Goal: Information Seeking & Learning: Learn about a topic

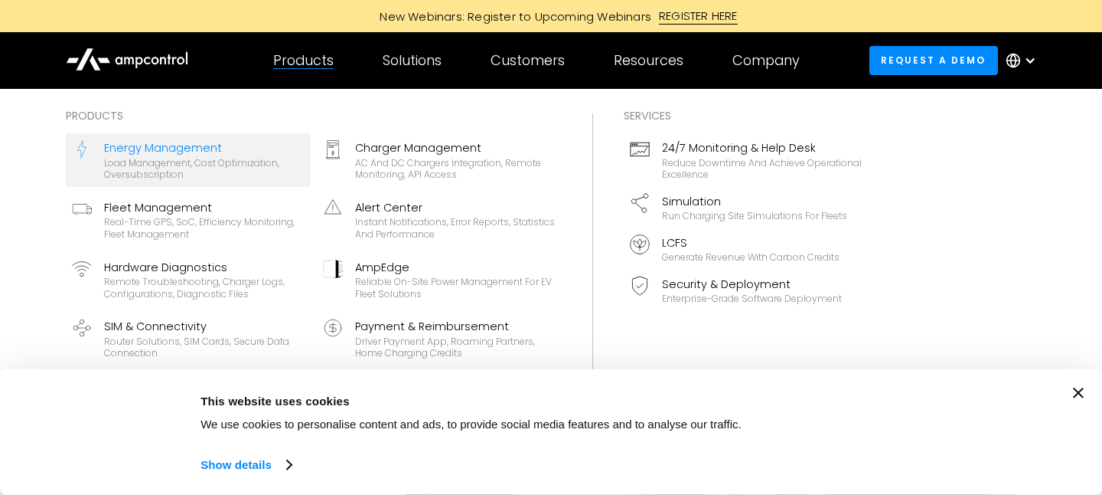
click at [182, 162] on div "Load management, cost optimization, oversubscription" at bounding box center [204, 169] width 201 height 24
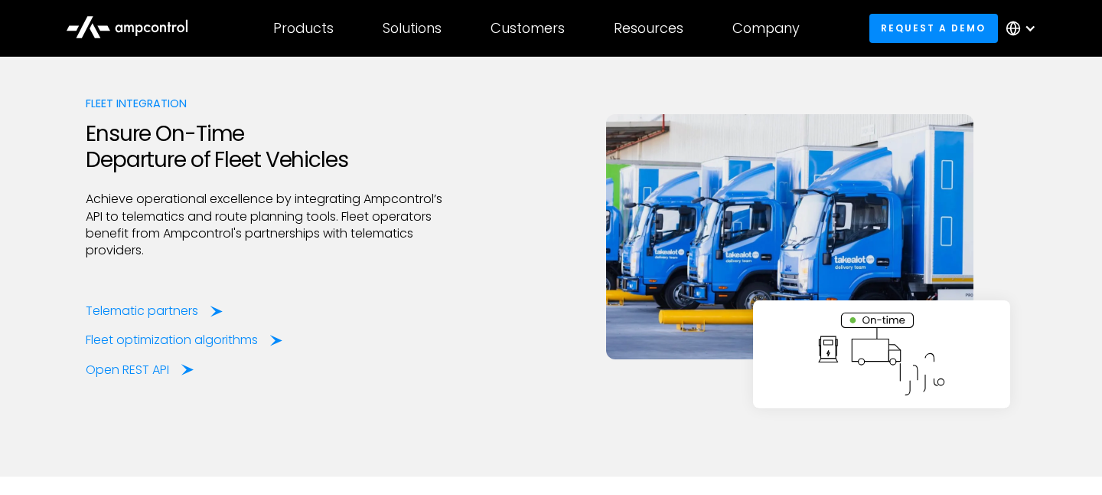
scroll to position [3215, 0]
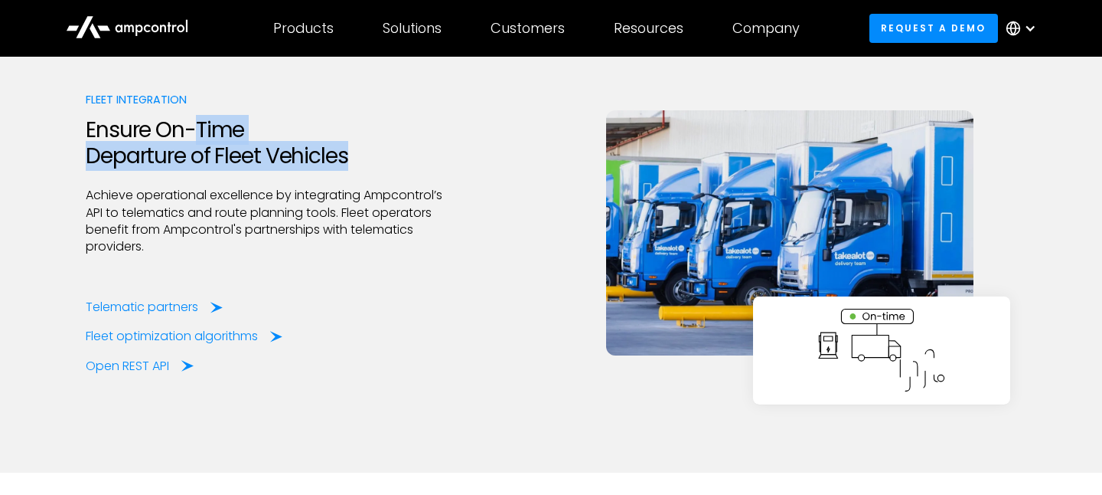
drag, startPoint x: 191, startPoint y: 137, endPoint x: 191, endPoint y: 173, distance: 36.0
click at [191, 173] on div "Fleet Integration Ensure On-Time Departure of Fleet Vehicles Achieve operationa…" at bounding box center [267, 232] width 363 height 283
click at [191, 172] on div at bounding box center [267, 177] width 363 height 18
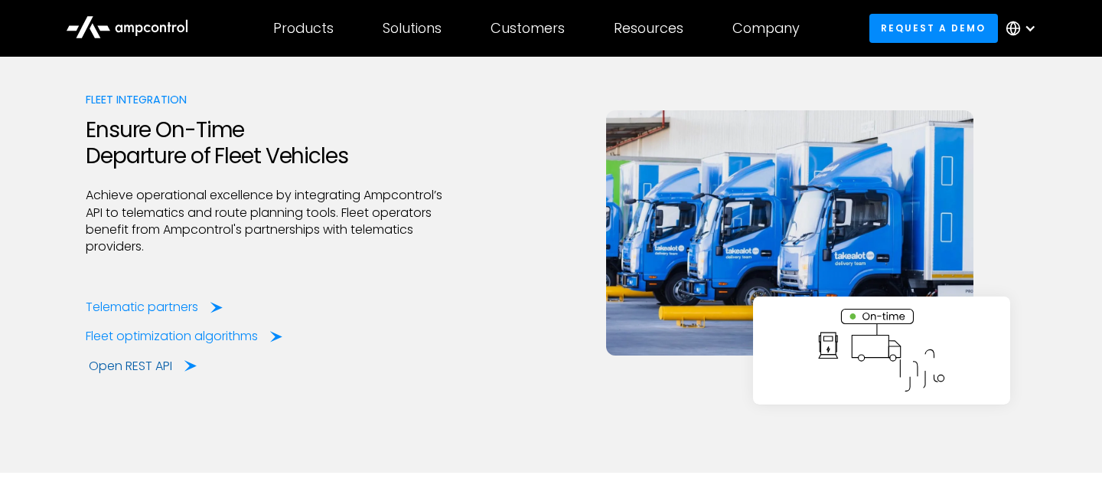
click at [157, 362] on div "Open REST API" at bounding box center [130, 366] width 83 height 17
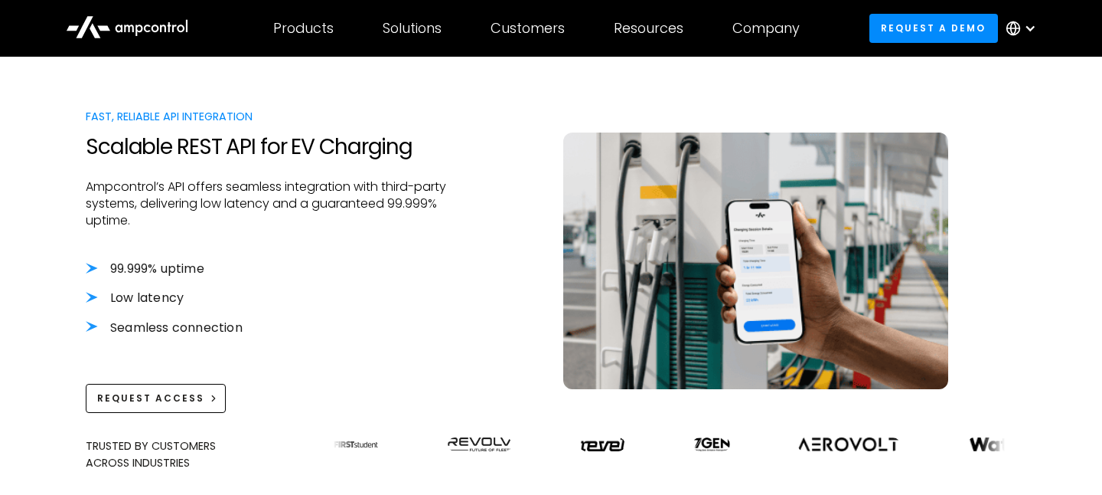
scroll to position [420, 0]
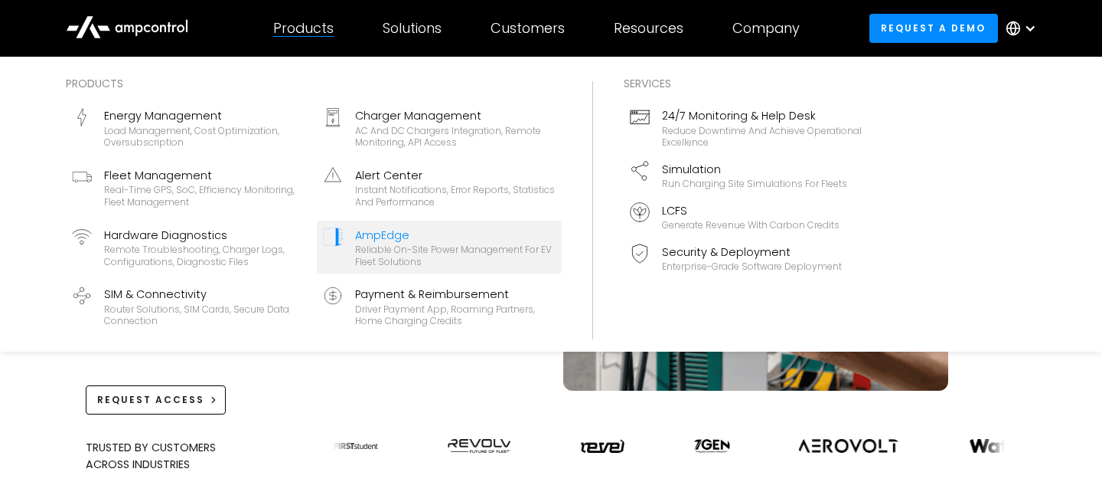
click at [390, 244] on div "Reliable On-site Power Management for EV Fleet Solutions" at bounding box center [455, 255] width 201 height 24
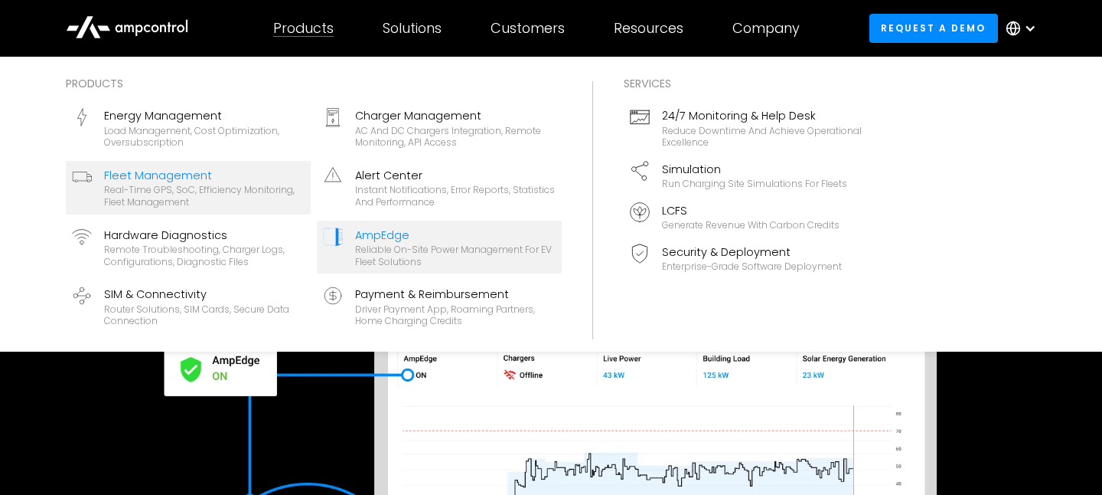
click at [224, 190] on div "Real-time GPS, SoC, efficiency monitoring, fleet management" at bounding box center [204, 196] width 201 height 24
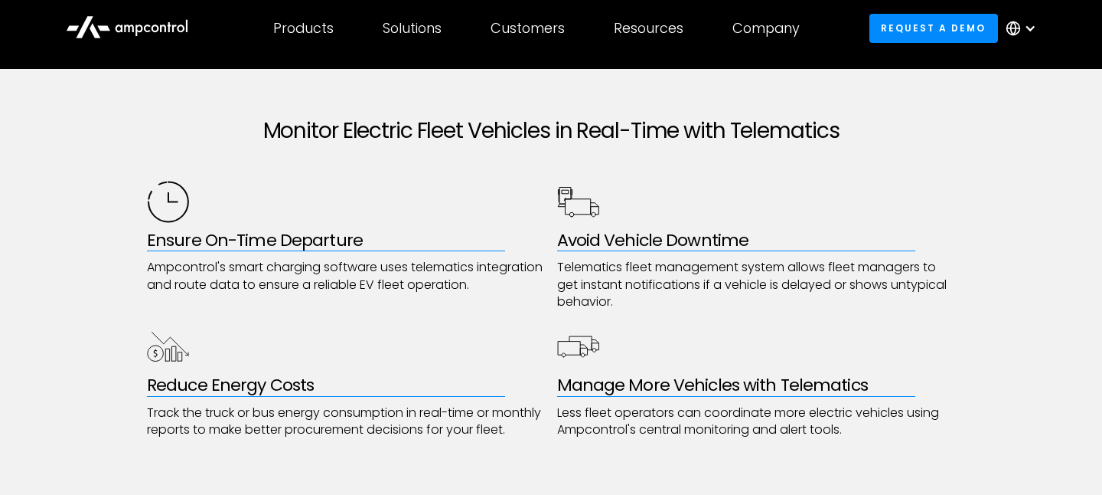
scroll to position [819, 0]
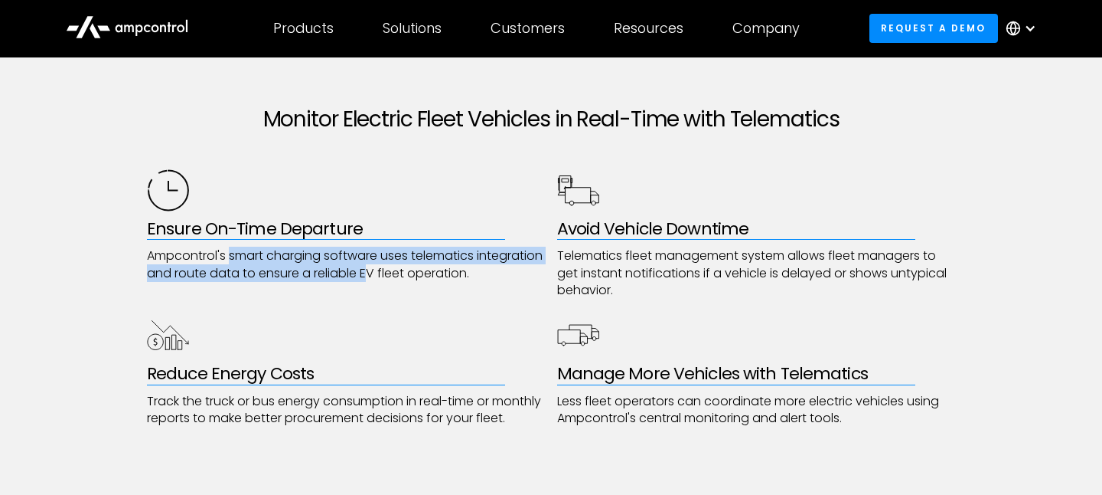
drag, startPoint x: 230, startPoint y: 259, endPoint x: 436, endPoint y: 271, distance: 206.3
click at [436, 271] on p "Ampcontrol's smart charging software uses telematics integration and route data…" at bounding box center [346, 264] width 399 height 34
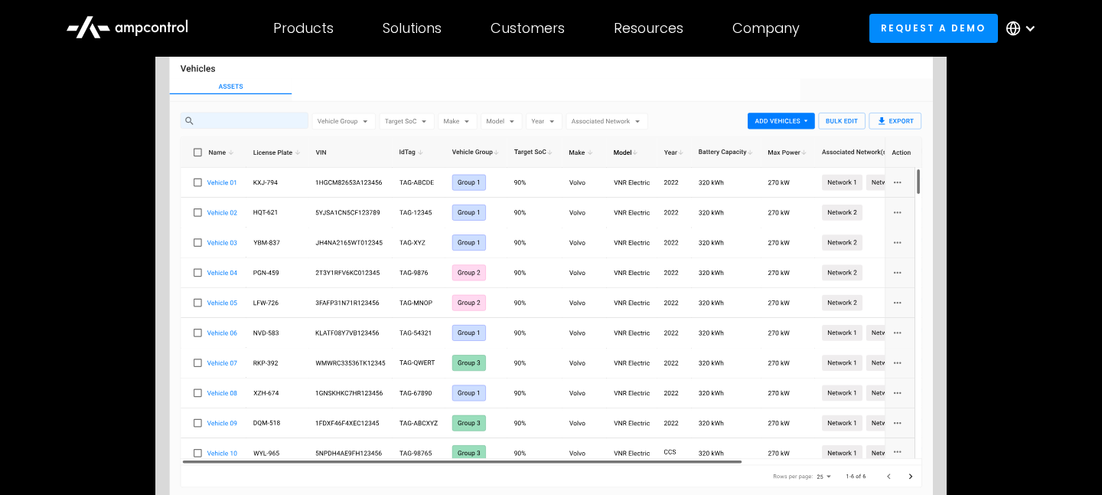
scroll to position [0, 0]
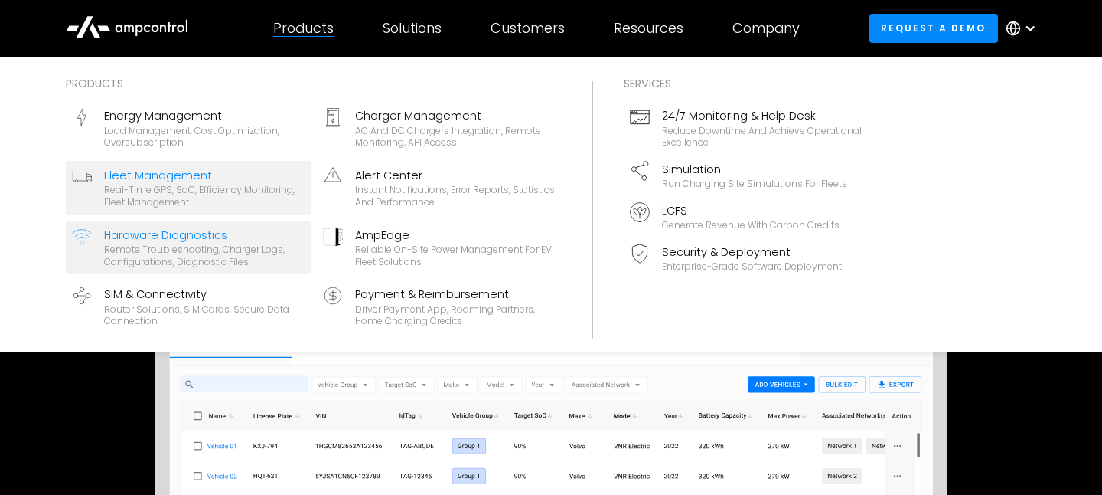
click at [227, 258] on div "Remote troubleshooting, charger logs, configurations, diagnostic files" at bounding box center [204, 255] width 201 height 24
